Goal: Transaction & Acquisition: Purchase product/service

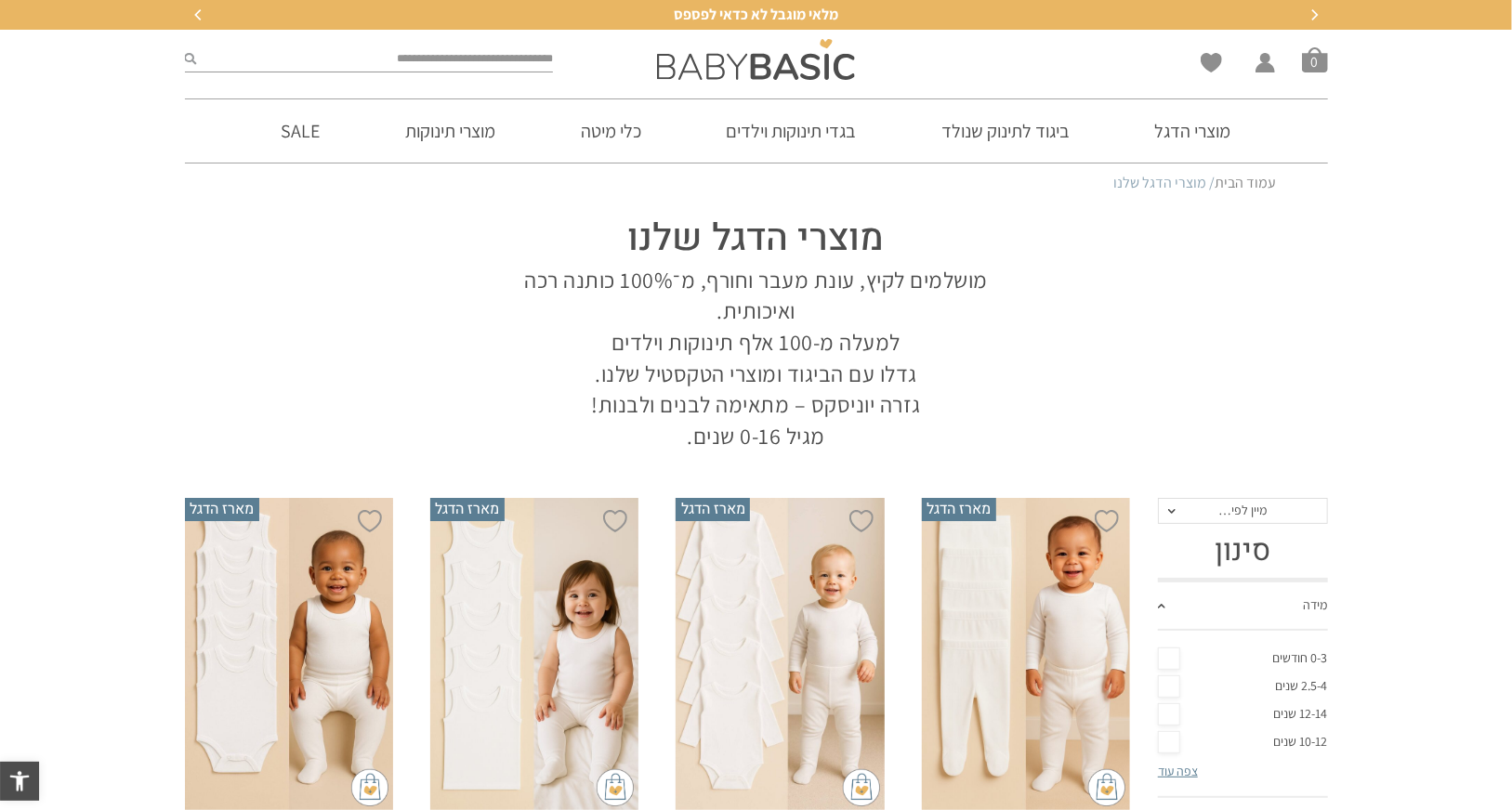
click at [1175, 656] on link "0-3 חודשים" at bounding box center [1243, 658] width 170 height 28
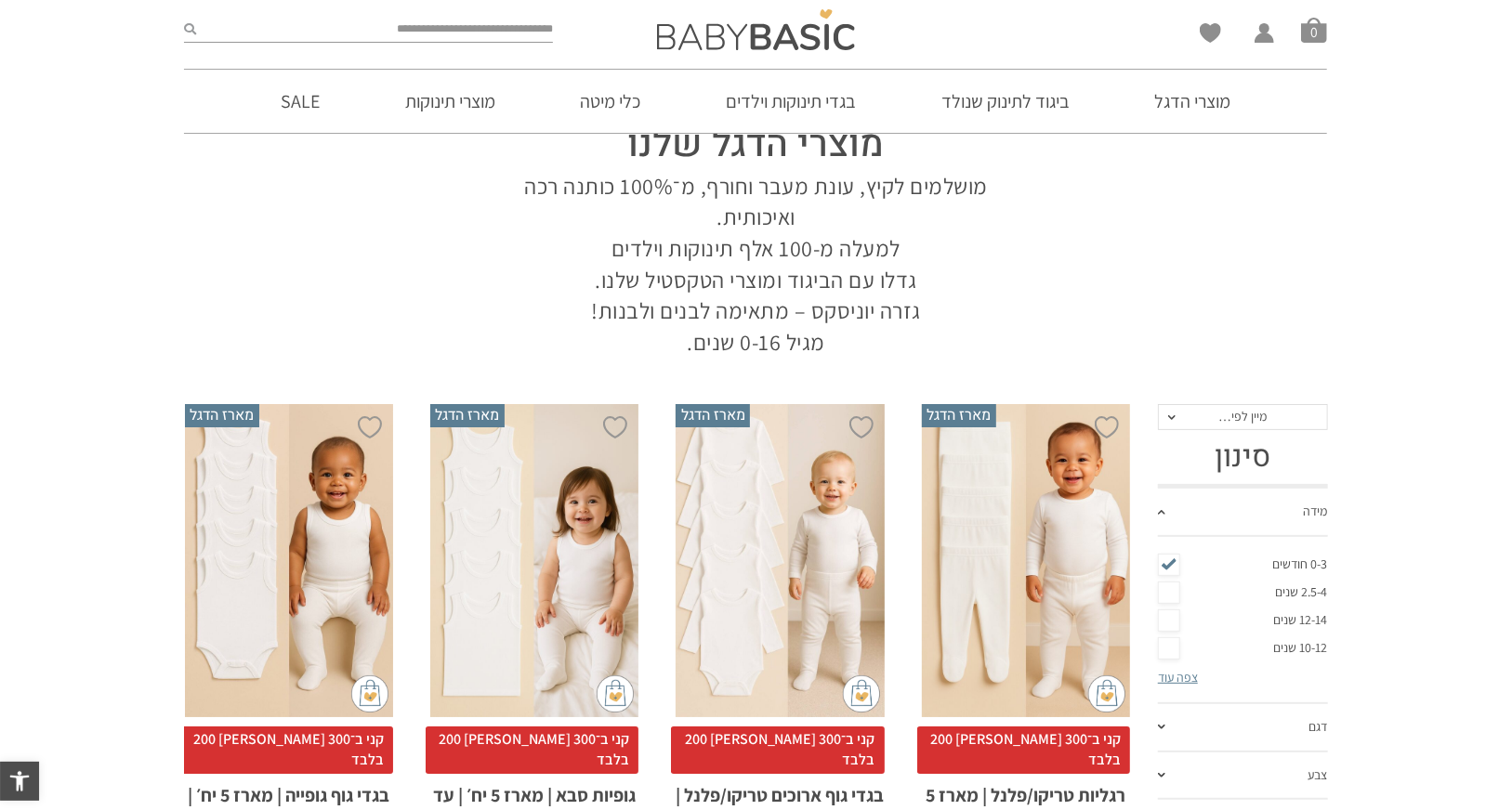
scroll to position [185, 0]
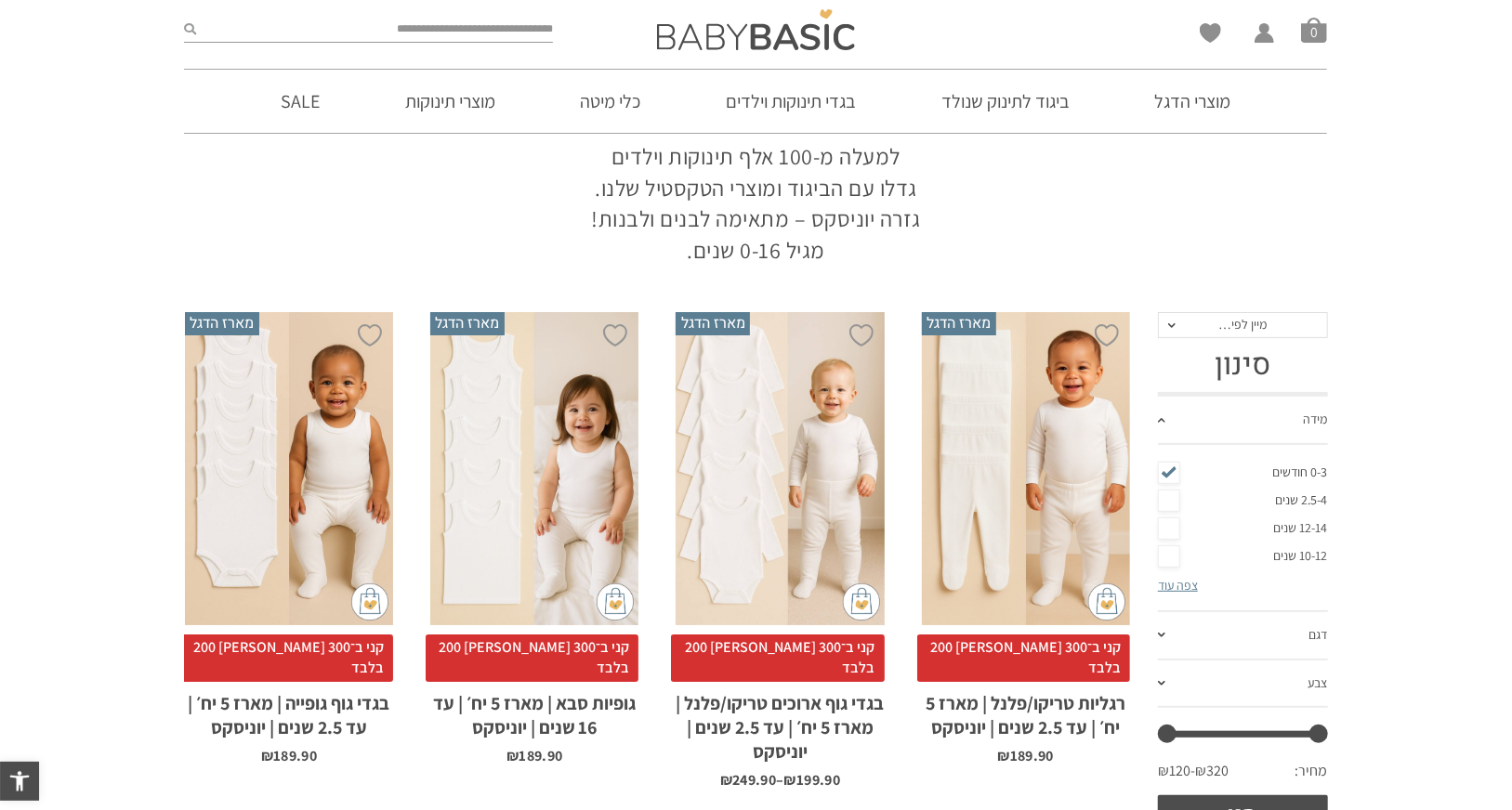
click at [1164, 635] on span at bounding box center [1162, 634] width 7 height 5
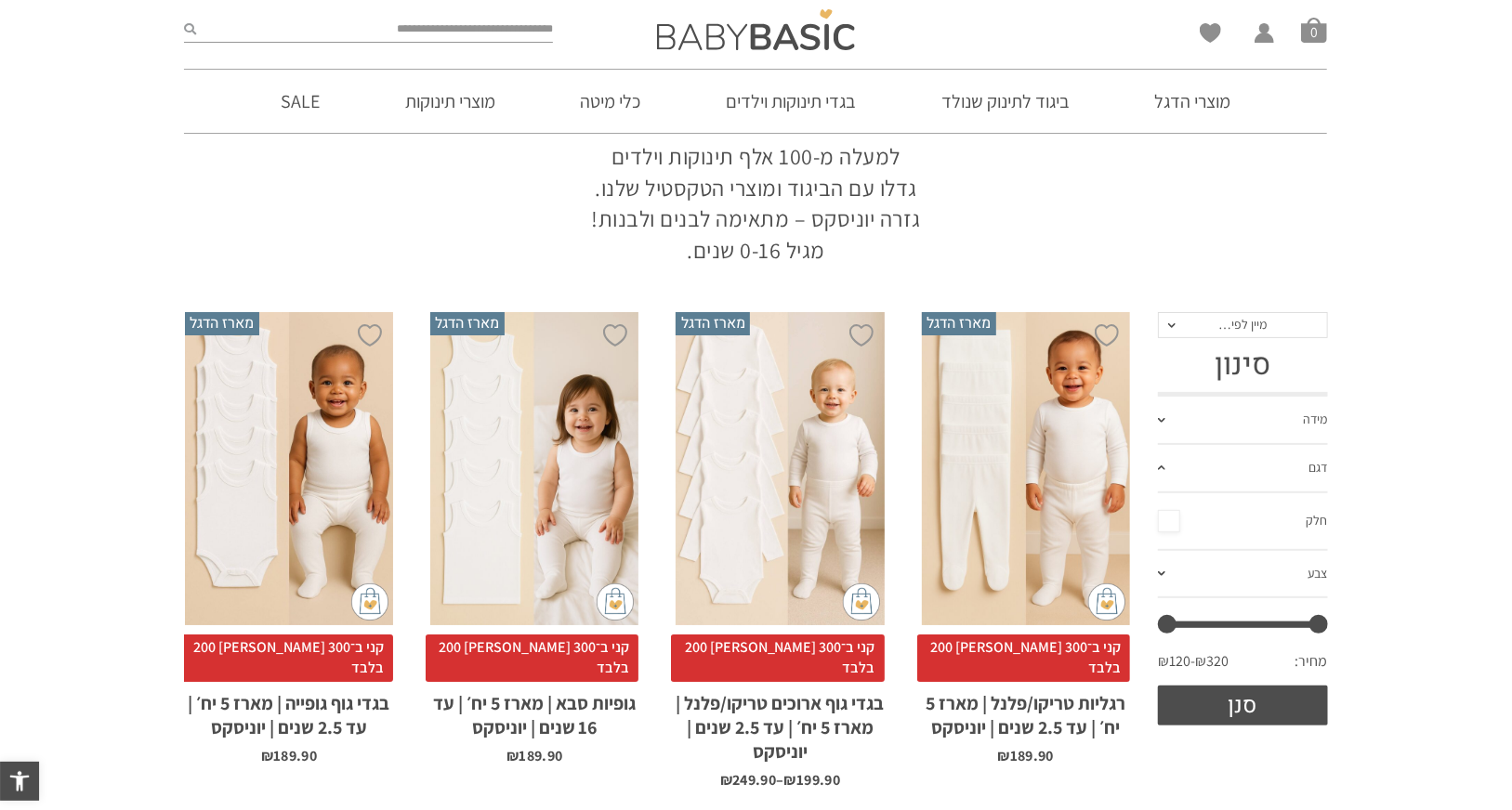
scroll to position [0, 0]
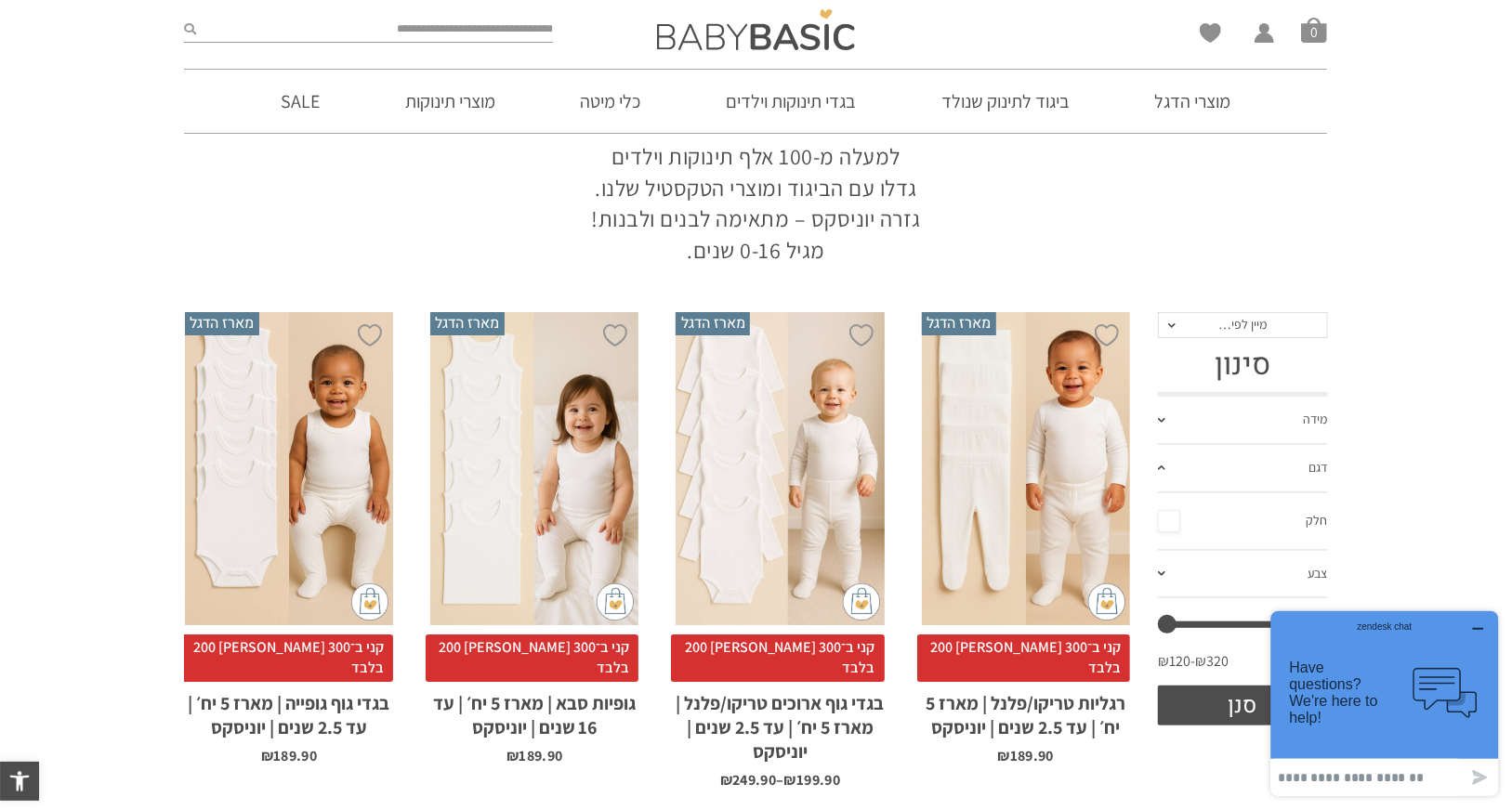
click at [1164, 418] on span at bounding box center [1162, 420] width 7 height 5
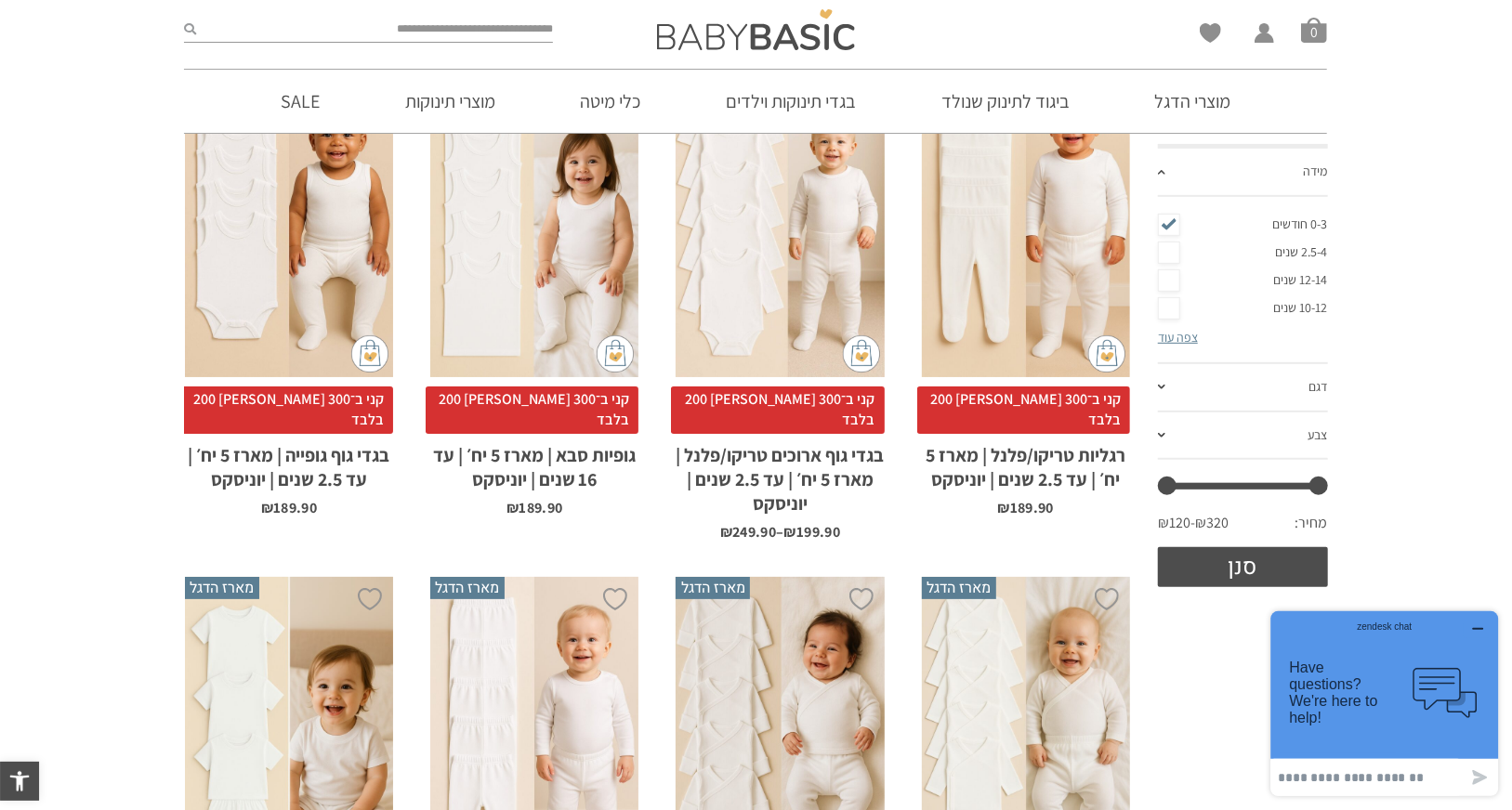
scroll to position [465, 0]
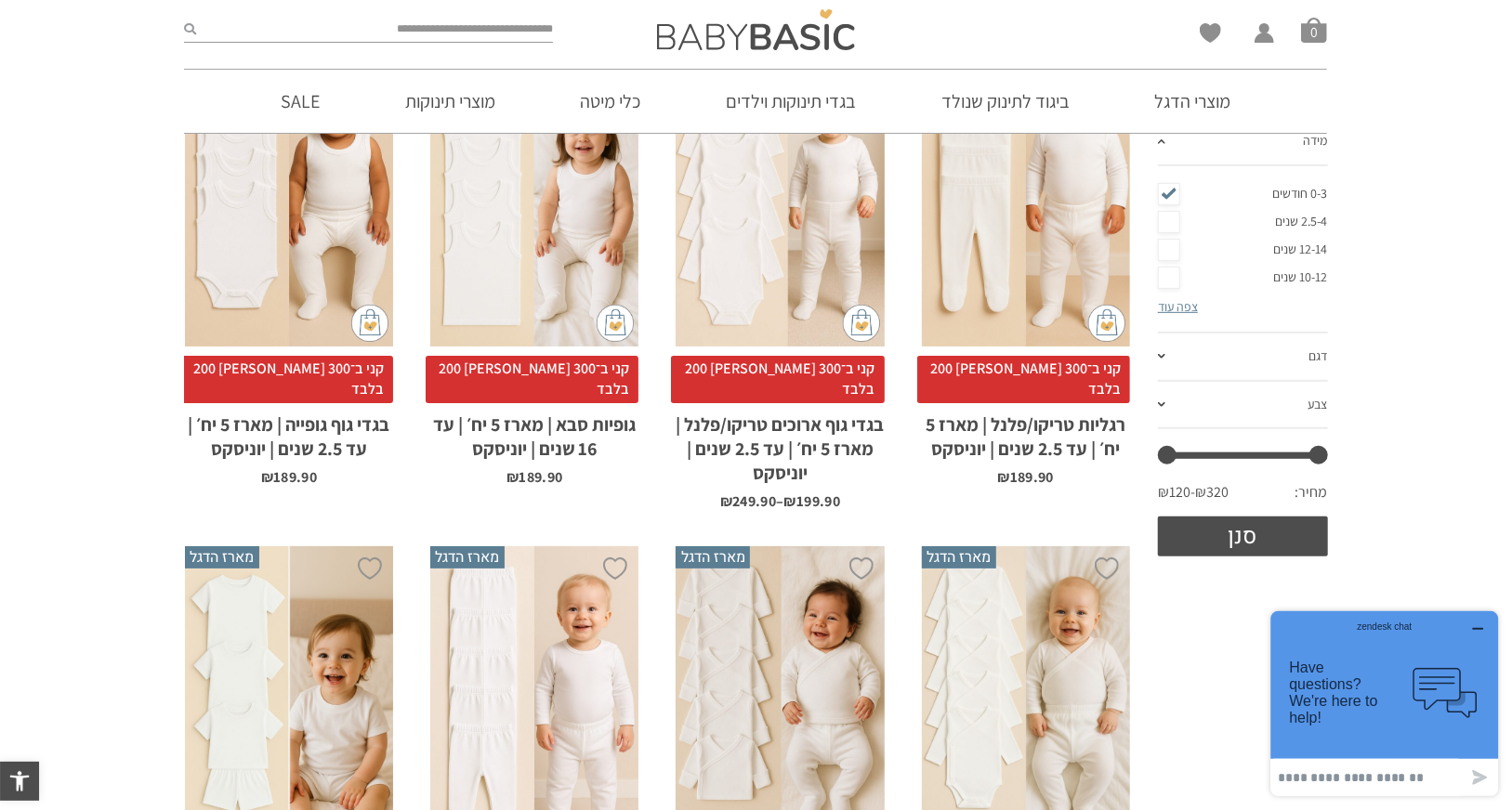
click at [1164, 356] on span at bounding box center [1162, 356] width 7 height 5
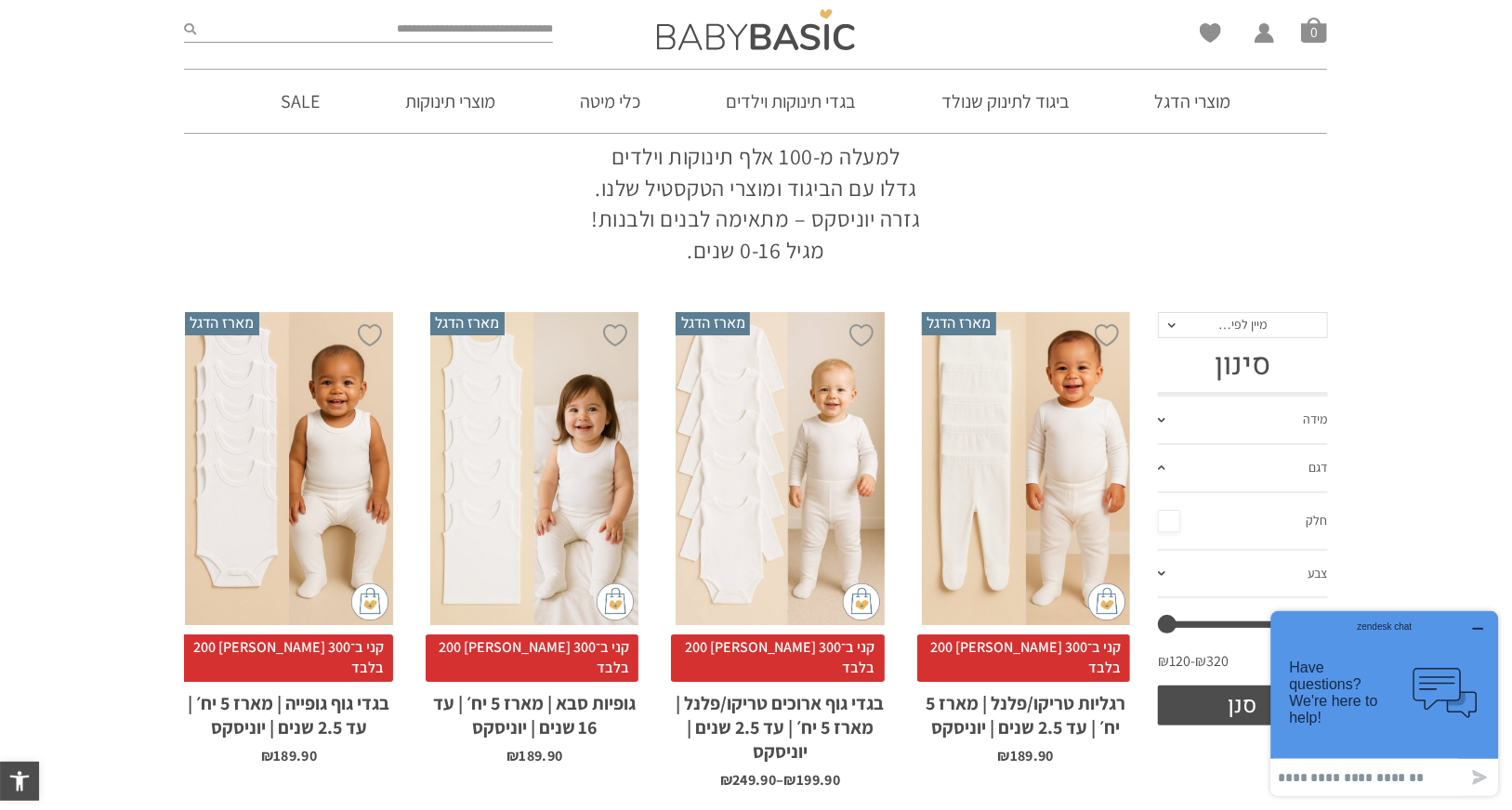
scroll to position [278, 0]
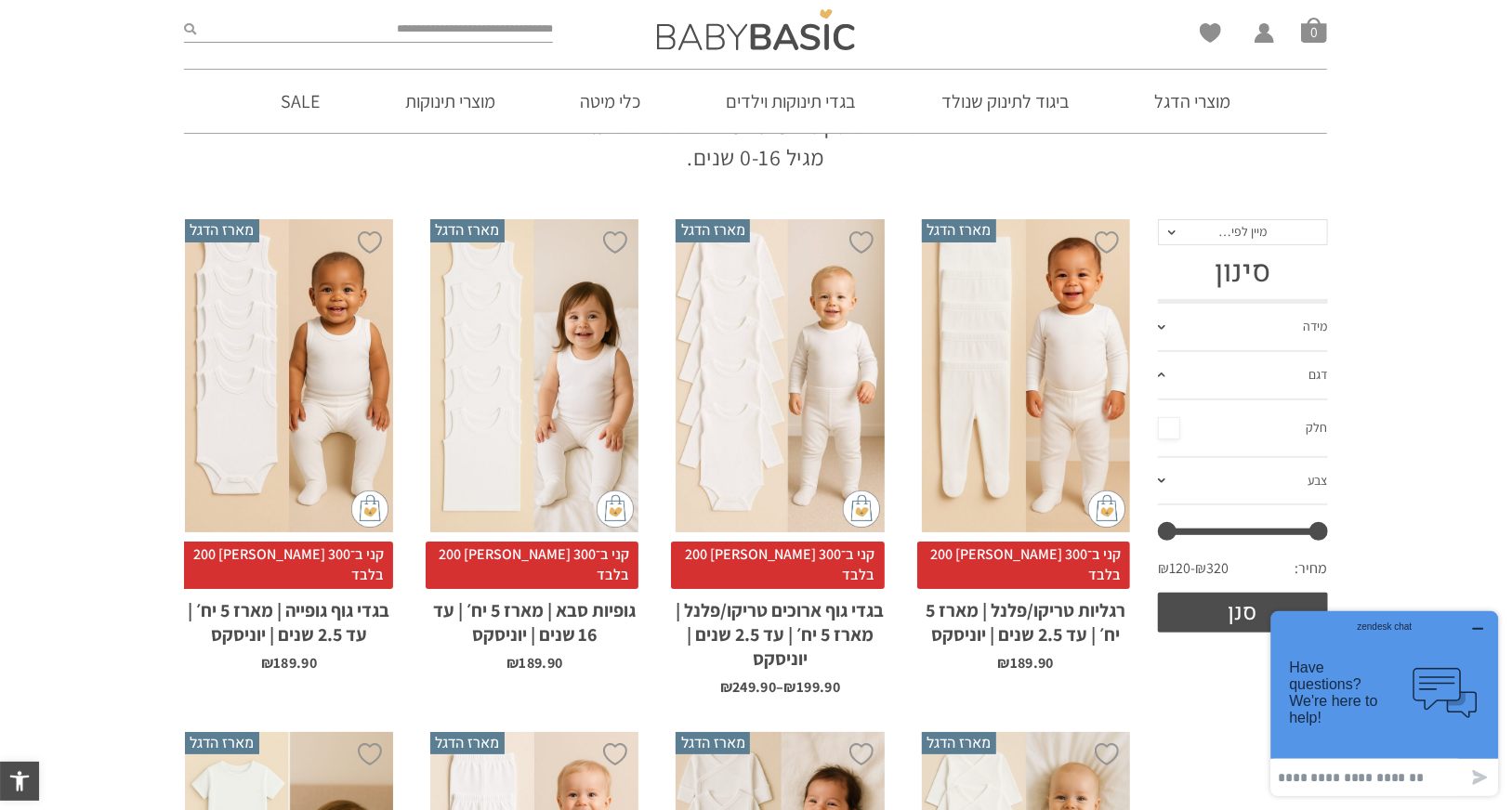
click at [1164, 479] on span at bounding box center [1162, 480] width 7 height 5
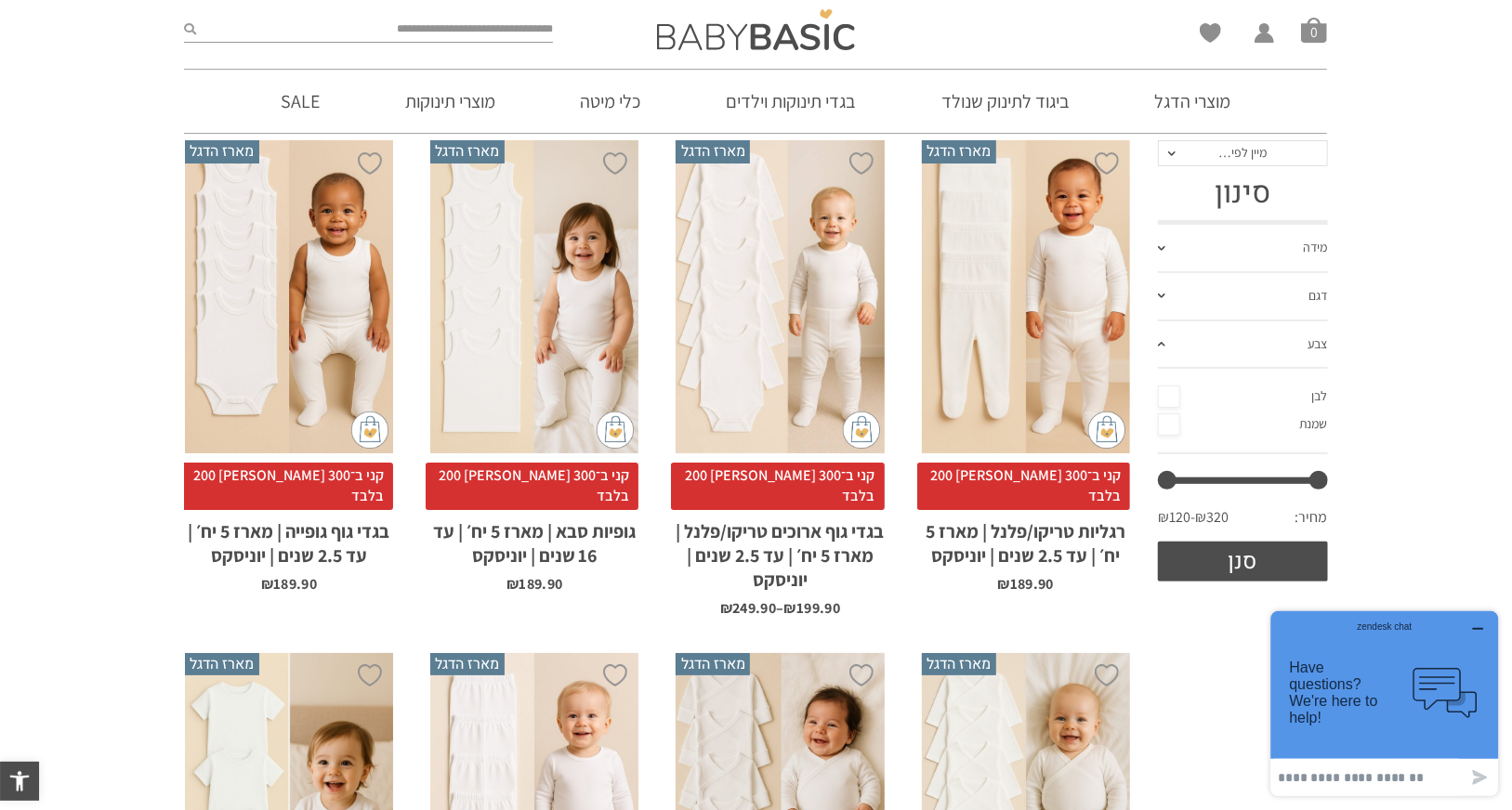
scroll to position [465, 0]
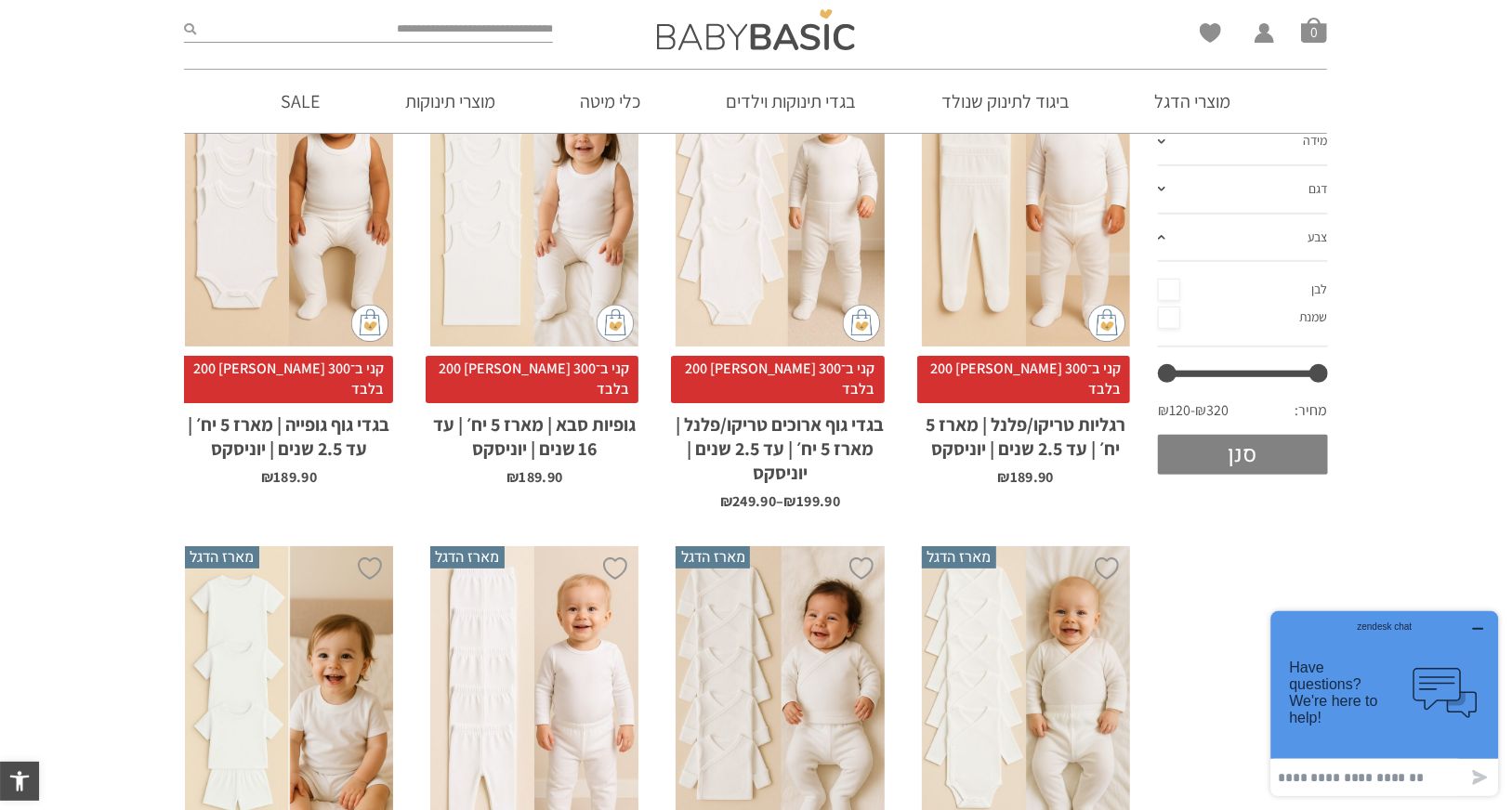
click at [1224, 461] on button "סנן" at bounding box center [1243, 454] width 170 height 40
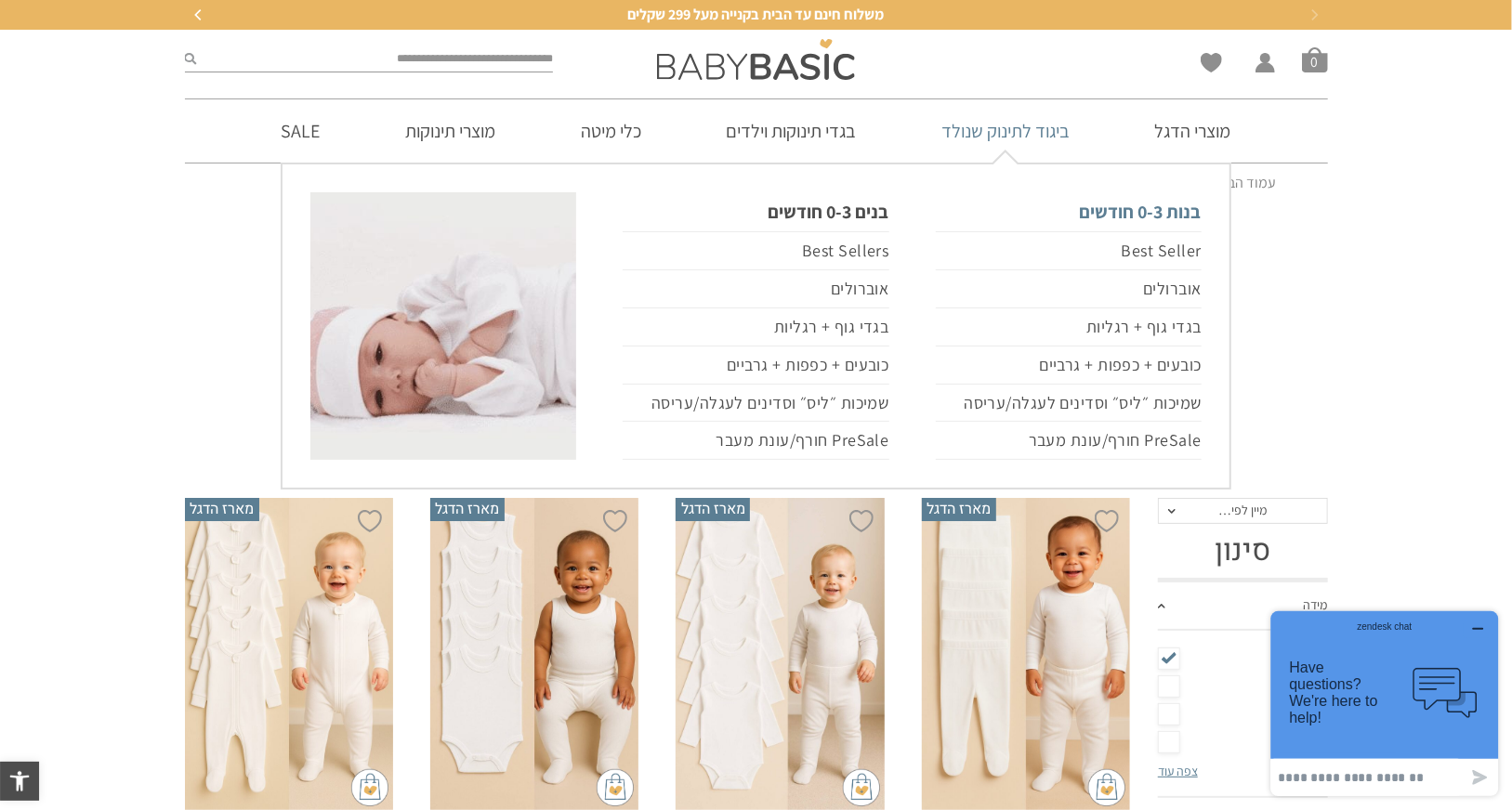
click at [1098, 217] on link "בנות 0-3 חודשים" at bounding box center [1068, 211] width 266 height 39
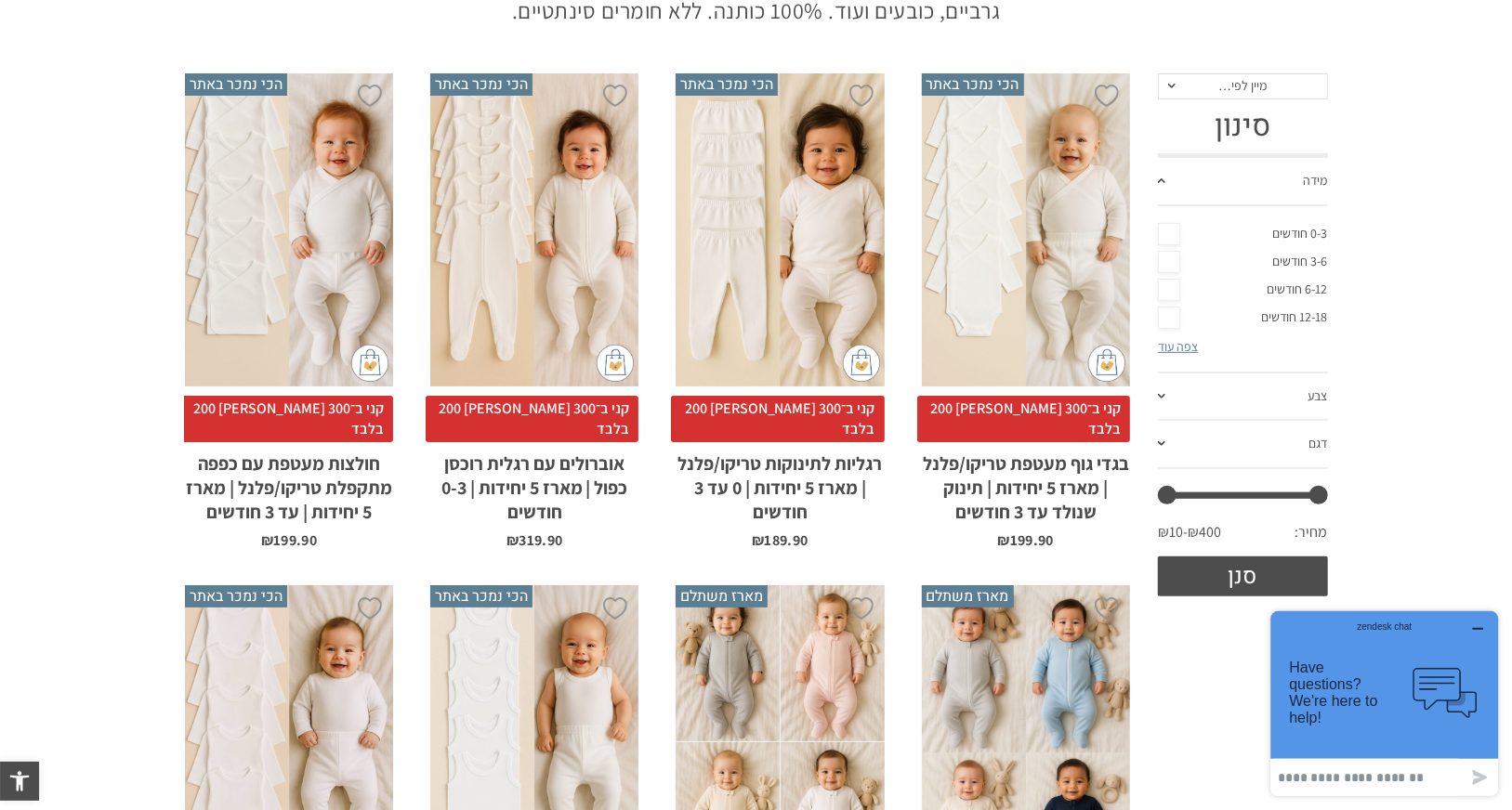
scroll to position [278, 0]
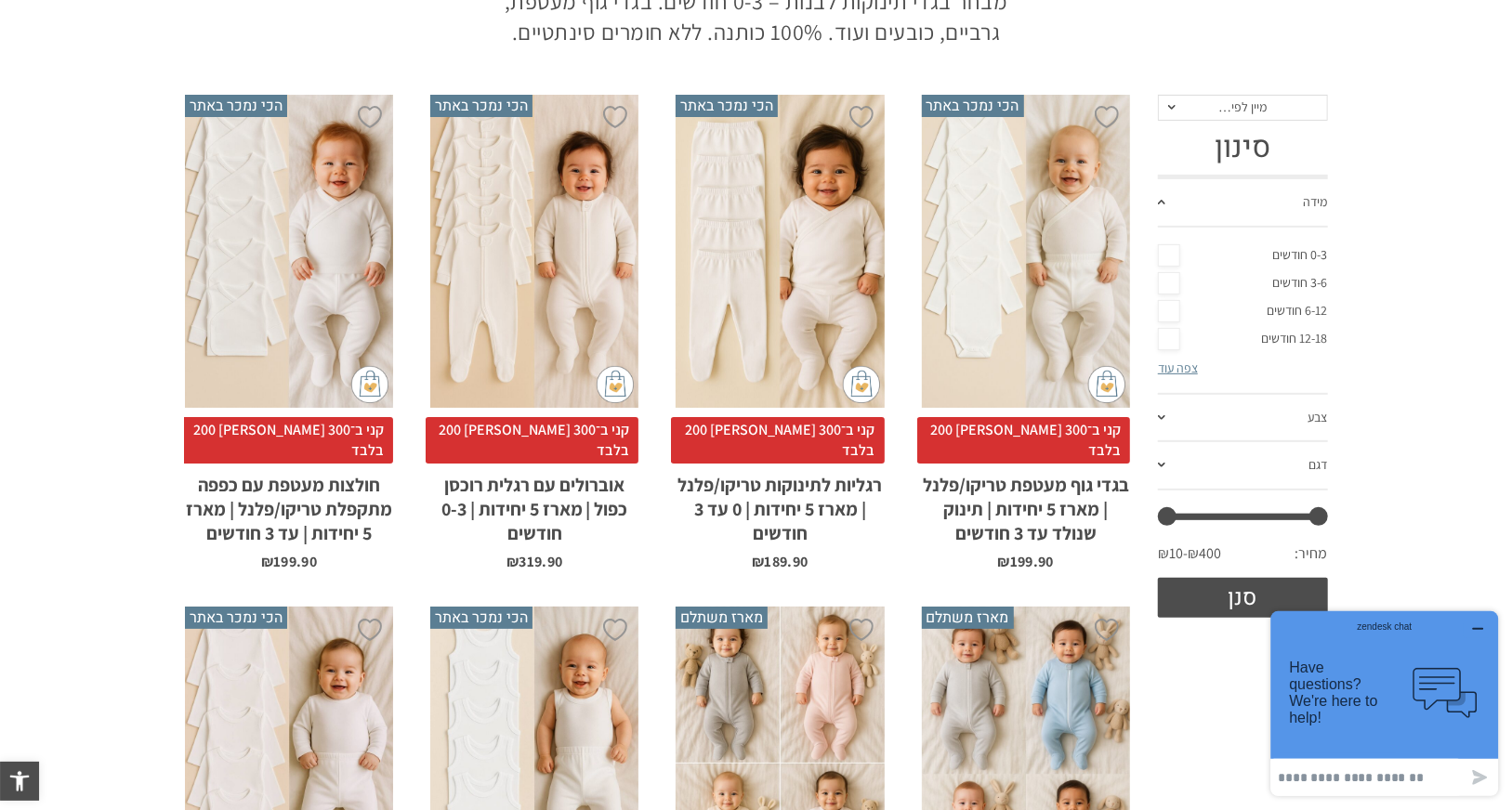
click at [1028, 260] on div "x בחירת סוג בד טריקו (עונת מעבר/קיץ) פלנל (חורף)" at bounding box center [1025, 251] width 208 height 313
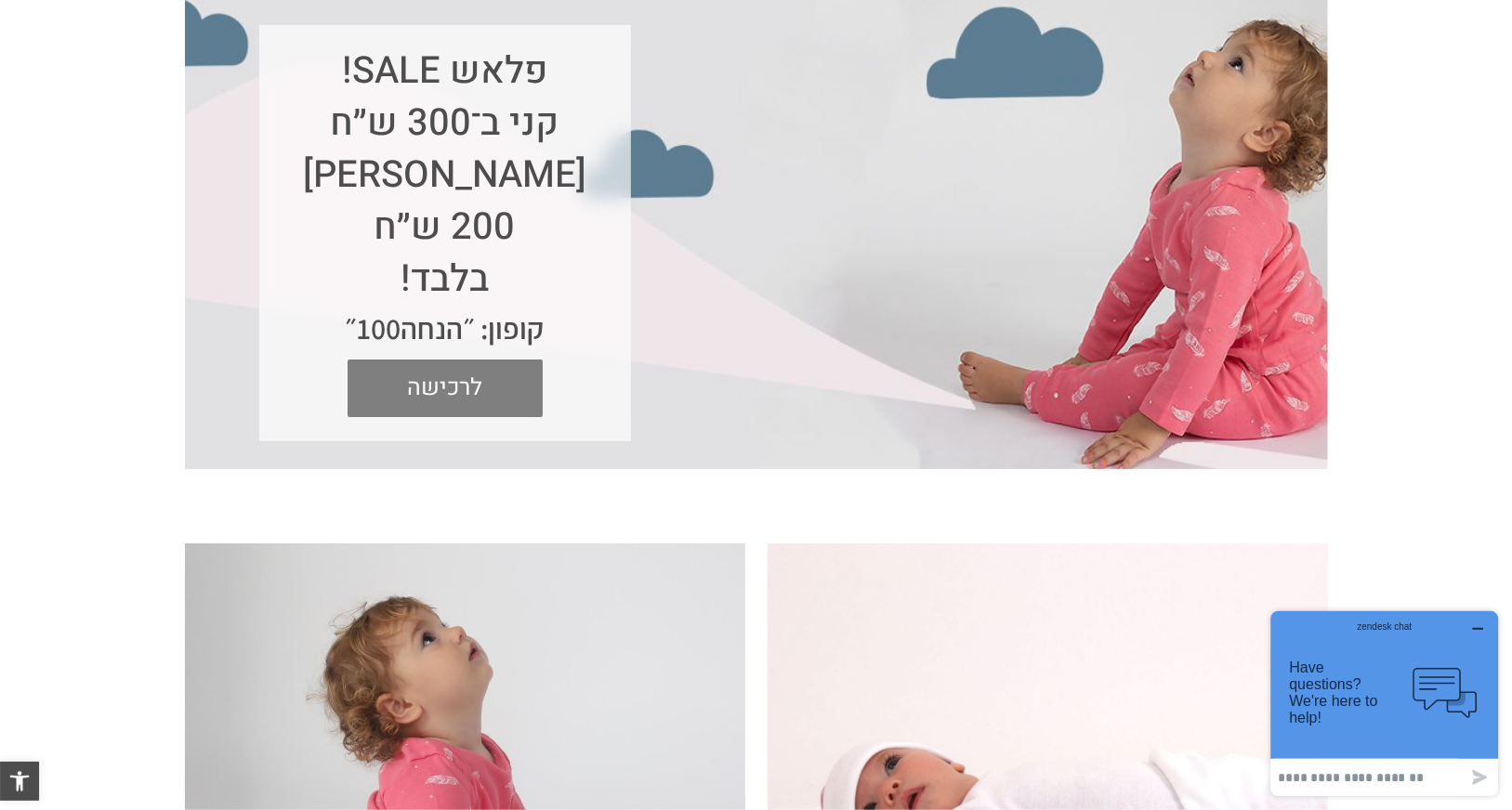
click at [456, 385] on span "לרכישה" at bounding box center [445, 388] width 168 height 58
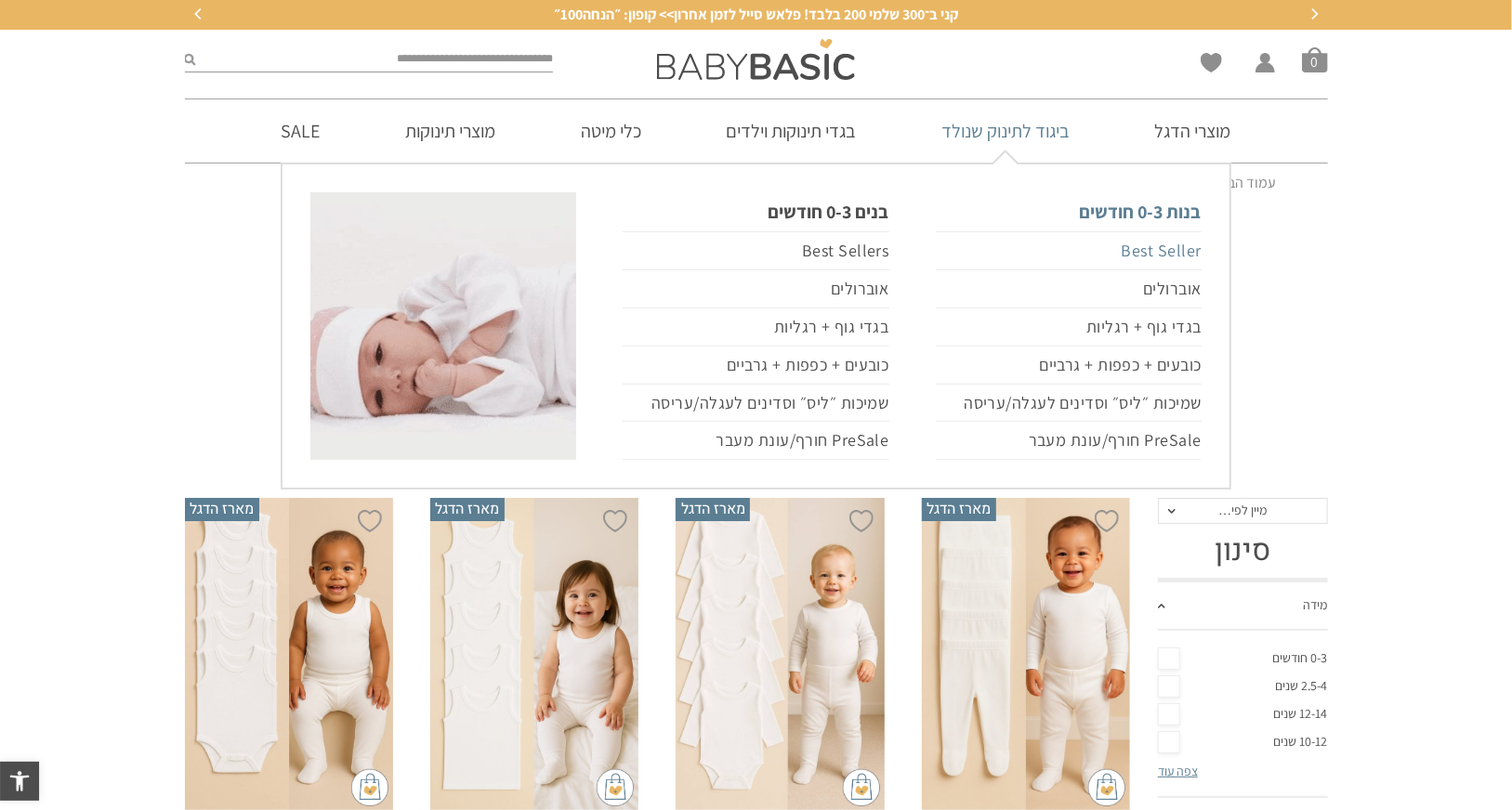
click at [1164, 253] on link "Best Seller" at bounding box center [1068, 250] width 266 height 39
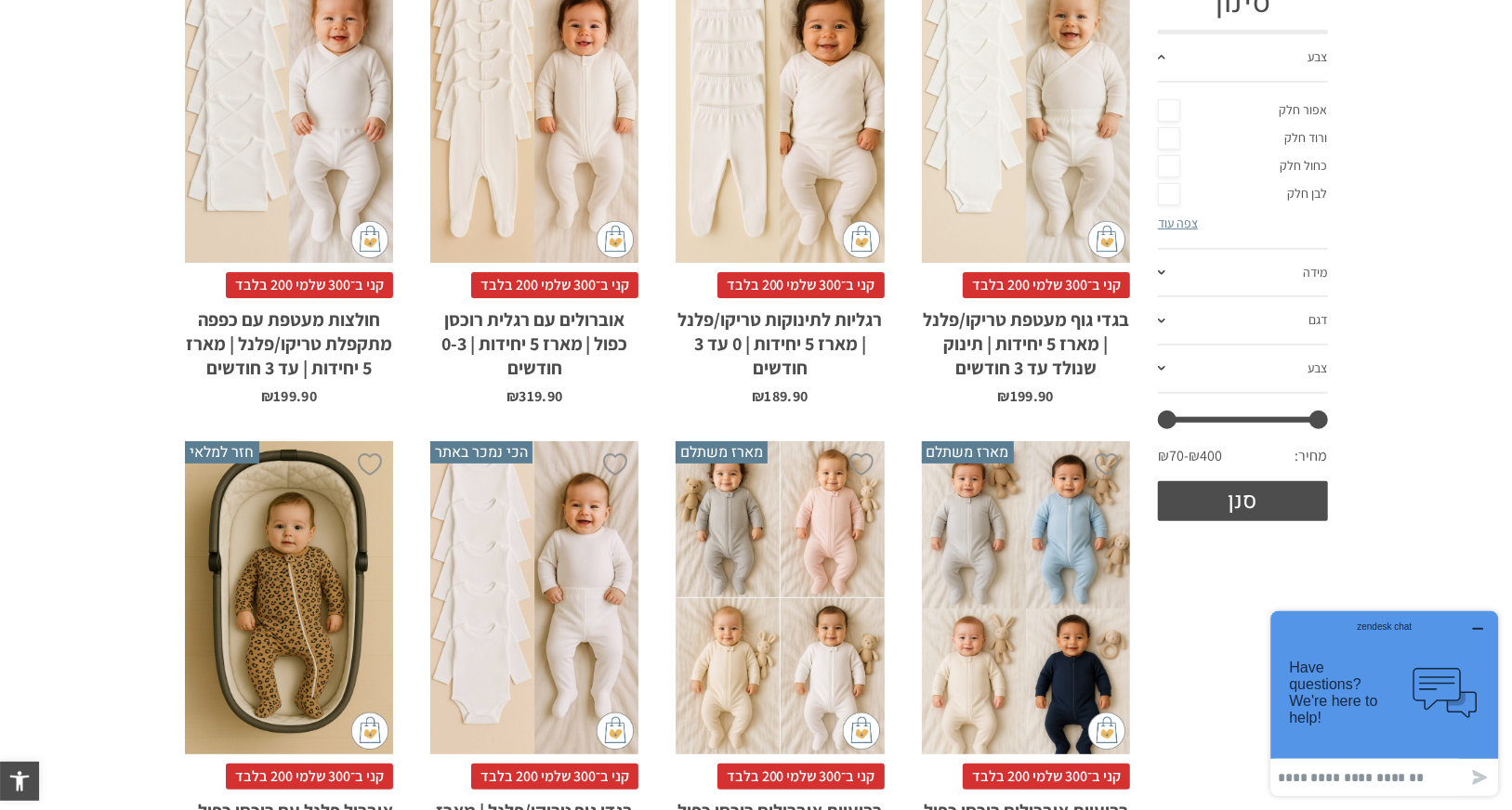
scroll to position [493, 0]
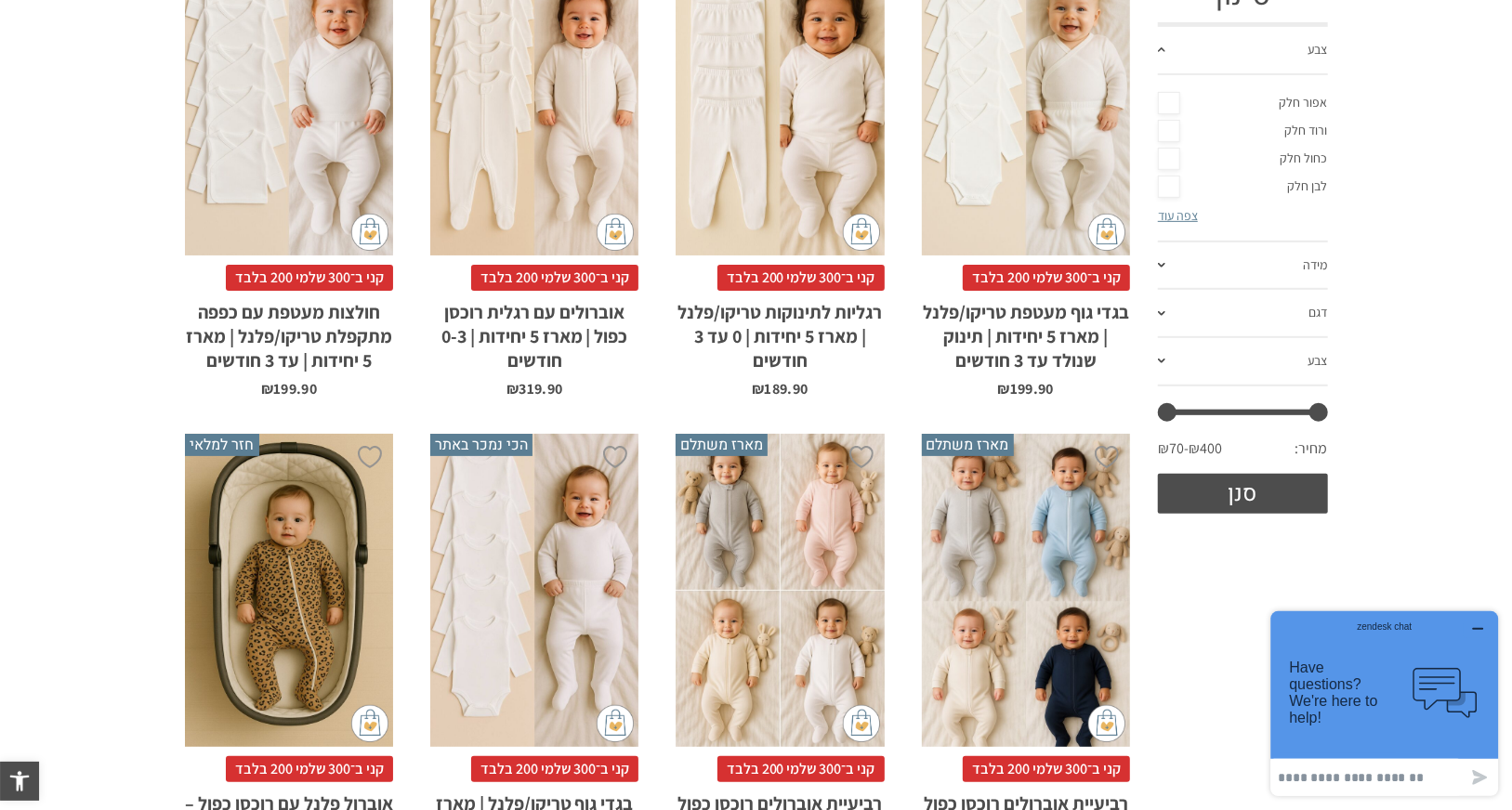
click at [327, 167] on div "x בחירת סוג בד טריקו (עונת מעבר/קיץ) פלנל (חורף)" at bounding box center [288, 99] width 208 height 313
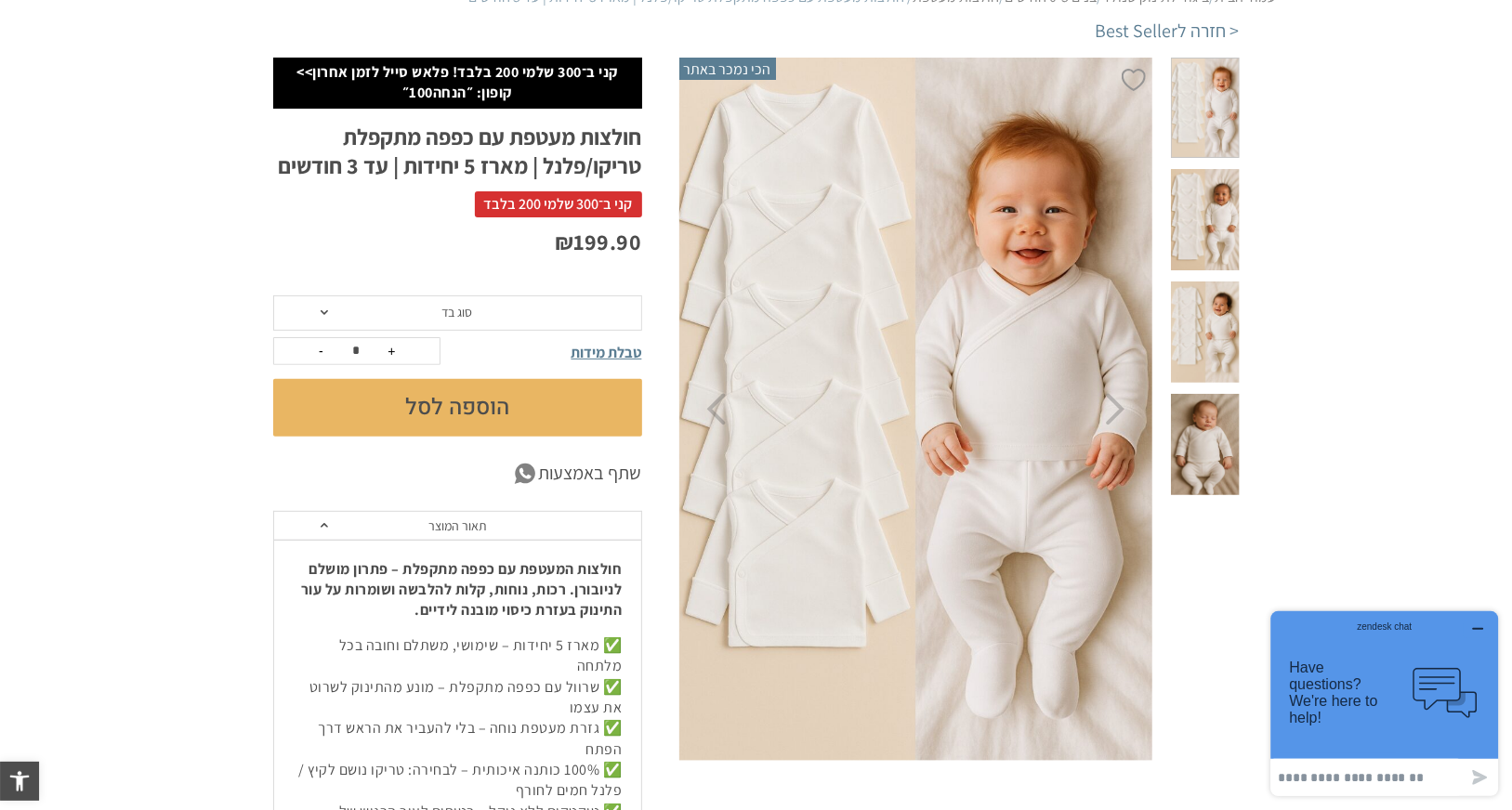
click at [322, 313] on span at bounding box center [324, 312] width 7 height 5
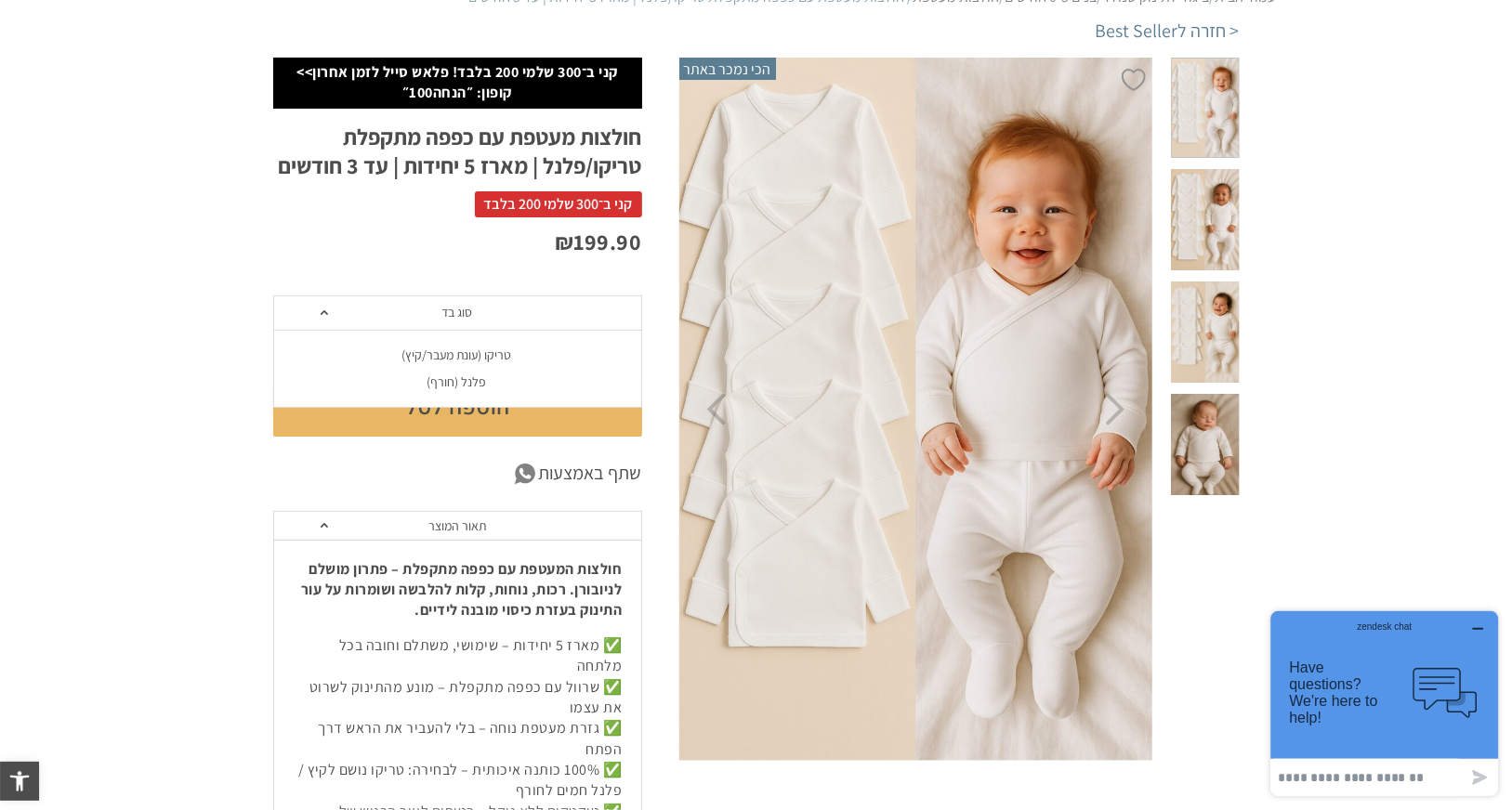
click at [322, 313] on span at bounding box center [324, 312] width 7 height 5
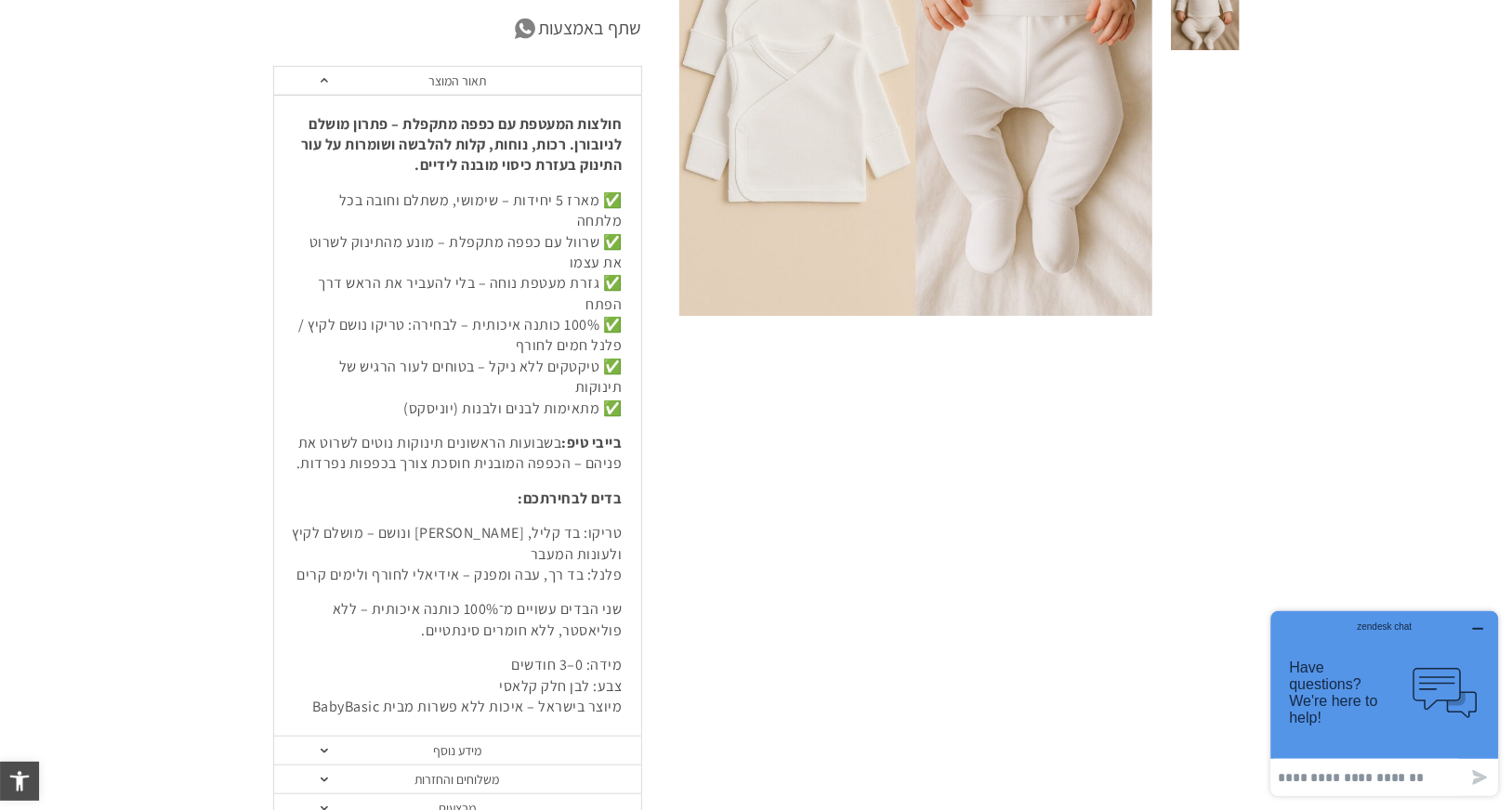
scroll to position [650, 0]
